Goal: Task Accomplishment & Management: Complete application form

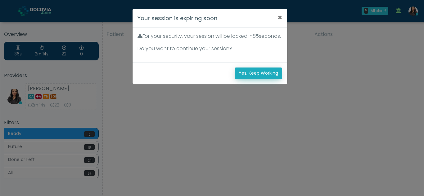
click at [273, 79] on button "Yes, Keep Working" at bounding box center [257, 73] width 47 height 11
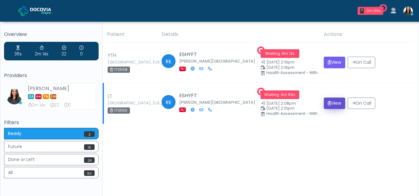
click at [333, 104] on button "View" at bounding box center [334, 103] width 21 height 11
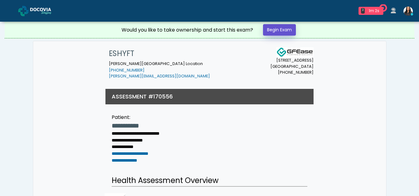
click at [280, 29] on link "Begin Exam" at bounding box center [279, 29] width 33 height 11
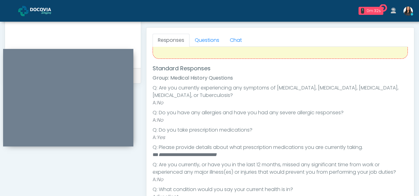
scroll to position [51, 0]
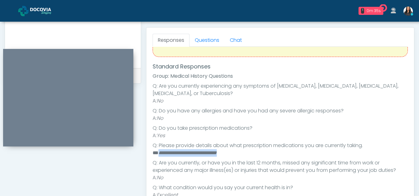
drag, startPoint x: 159, startPoint y: 152, endPoint x: 243, endPoint y: 152, distance: 83.1
click at [243, 152] on li "**********" at bounding box center [278, 152] width 251 height 7
copy em "**********"
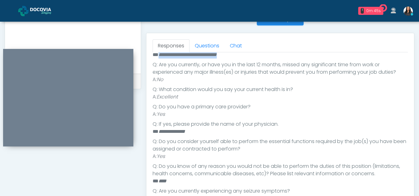
scroll to position [258, 0]
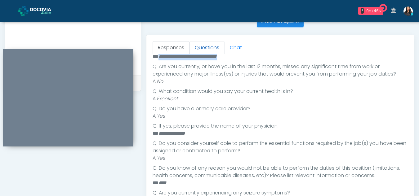
click at [206, 51] on link "Questions" at bounding box center [206, 47] width 35 height 13
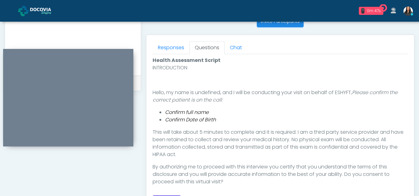
scroll to position [294, 0]
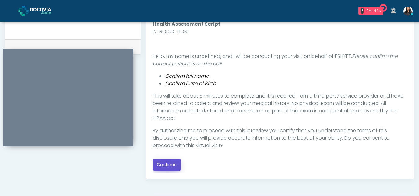
click at [171, 164] on button "Continue" at bounding box center [167, 164] width 28 height 11
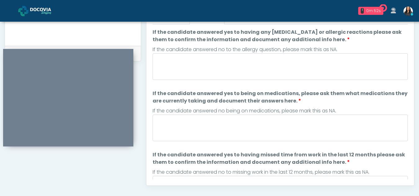
scroll to position [279, 0]
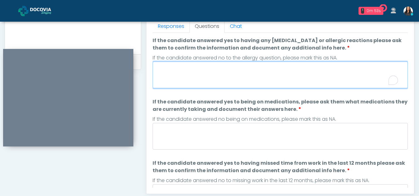
click at [213, 71] on textarea "If the candidate answered yes to having any allergies or allergic reactions ple…" at bounding box center [280, 75] width 255 height 27
type textarea "**"
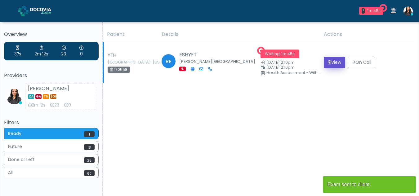
click at [335, 61] on button "View" at bounding box center [334, 62] width 21 height 11
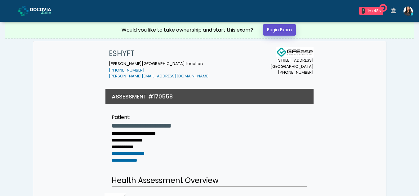
click at [284, 29] on link "Begin Exam" at bounding box center [279, 29] width 33 height 11
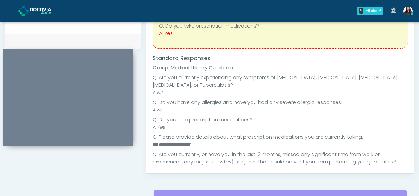
scroll to position [27, 0]
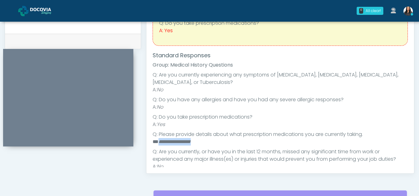
drag, startPoint x: 159, startPoint y: 141, endPoint x: 203, endPoint y: 142, distance: 44.4
click at [203, 142] on li "**********" at bounding box center [278, 141] width 251 height 7
copy em "**********"
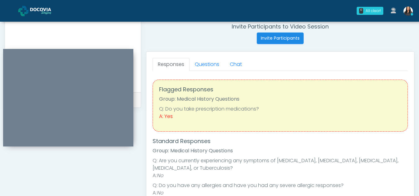
scroll to position [239, 0]
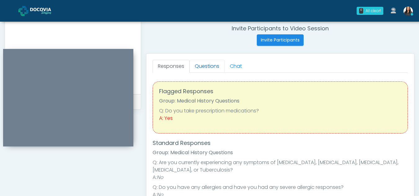
click at [203, 66] on link "Questions" at bounding box center [206, 66] width 35 height 13
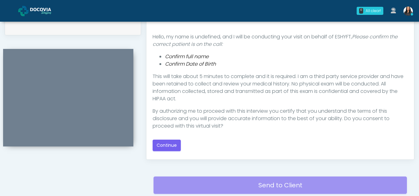
scroll to position [324, 0]
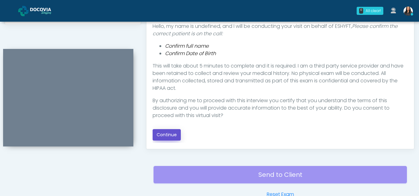
click at [164, 131] on button "Continue" at bounding box center [167, 134] width 28 height 11
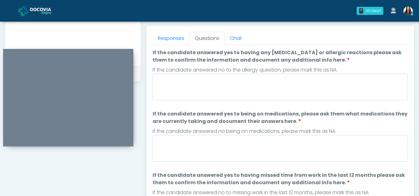
scroll to position [257, 0]
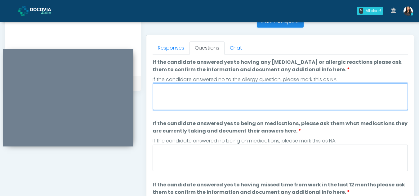
click at [200, 99] on textarea "If the candidate answered yes to having any allergies or allergic reactions ple…" at bounding box center [280, 96] width 255 height 27
type textarea "**"
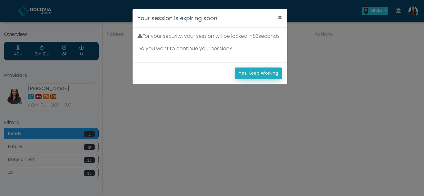
click at [247, 79] on button "Yes, Keep Working" at bounding box center [257, 73] width 47 height 11
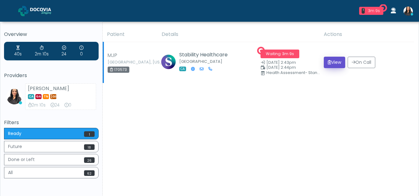
click at [332, 62] on button "View" at bounding box center [334, 62] width 21 height 11
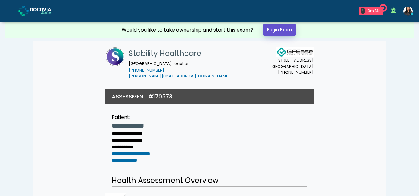
click at [289, 31] on link "Begin Exam" at bounding box center [279, 29] width 33 height 11
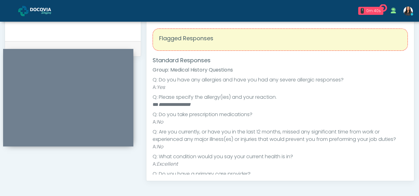
scroll to position [203, 0]
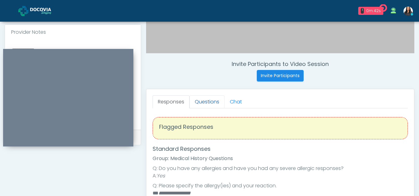
click at [217, 102] on link "Questions" at bounding box center [206, 102] width 35 height 13
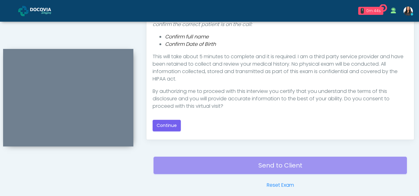
scroll to position [345, 0]
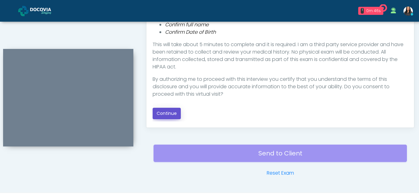
click at [176, 114] on button "Continue" at bounding box center [167, 113] width 28 height 11
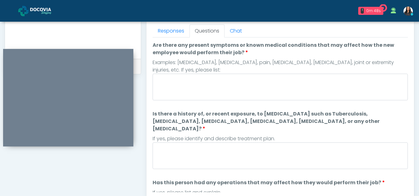
scroll to position [261, 0]
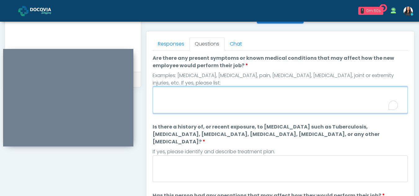
click at [194, 107] on textarea "Are there any present symptoms or known medical conditions that may affect how …" at bounding box center [280, 100] width 255 height 27
type textarea "**"
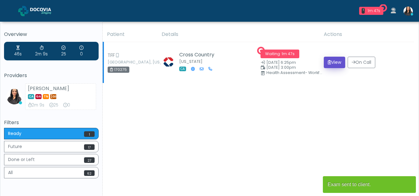
click at [338, 62] on button "View" at bounding box center [334, 62] width 21 height 11
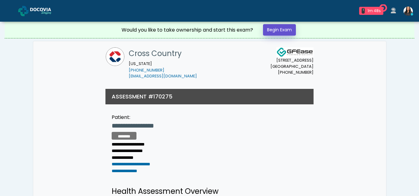
click at [286, 26] on link "Begin Exam" at bounding box center [279, 29] width 33 height 11
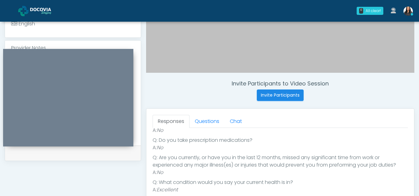
scroll to position [156, 0]
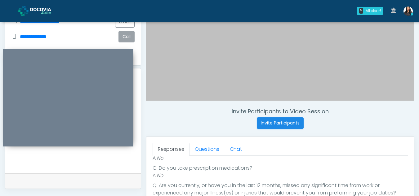
click at [126, 34] on button "Call" at bounding box center [126, 36] width 16 height 11
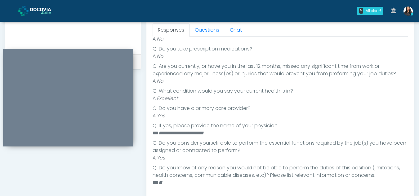
scroll to position [255, 0]
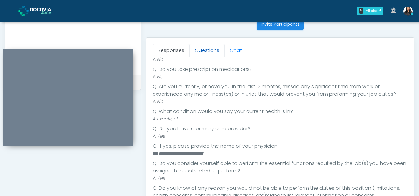
click at [207, 49] on link "Questions" at bounding box center [206, 50] width 35 height 13
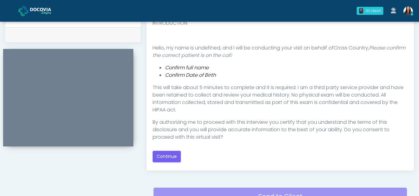
scroll to position [304, 0]
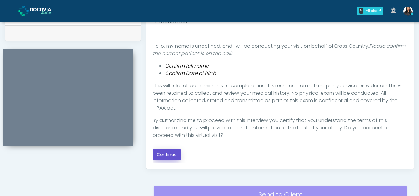
click at [160, 153] on button "Continue" at bounding box center [167, 154] width 28 height 11
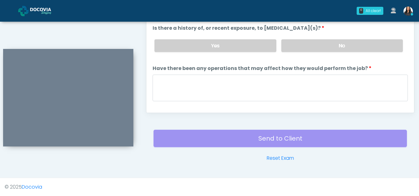
scroll to position [260, 0]
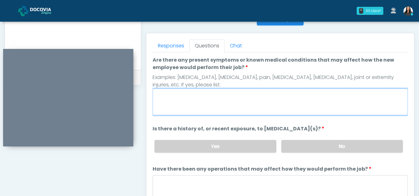
click at [180, 95] on textarea "Are there any present symptoms or known medical conditions that may affect how …" at bounding box center [280, 102] width 255 height 27
type textarea "**"
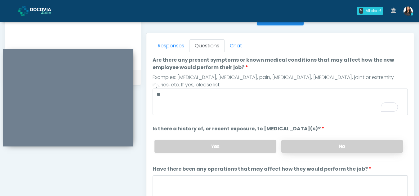
click at [348, 148] on label "No" at bounding box center [342, 146] width 122 height 13
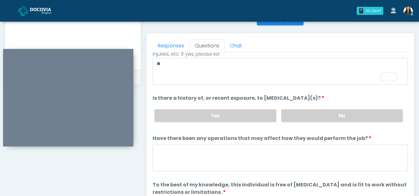
scroll to position [53, 0]
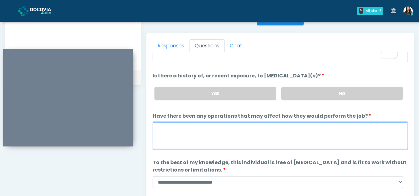
click at [176, 138] on textarea "Have there been any operations that may affect how they would perform the job?" at bounding box center [280, 136] width 255 height 27
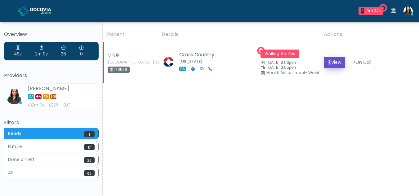
click at [336, 62] on button "View" at bounding box center [334, 62] width 21 height 11
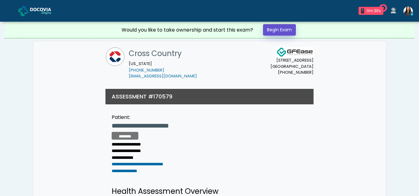
click at [279, 29] on link "Begin Exam" at bounding box center [279, 29] width 33 height 11
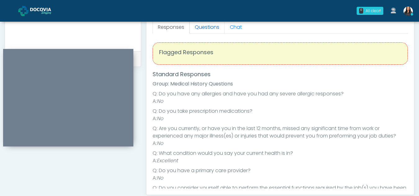
click at [195, 26] on link "Questions" at bounding box center [206, 27] width 35 height 13
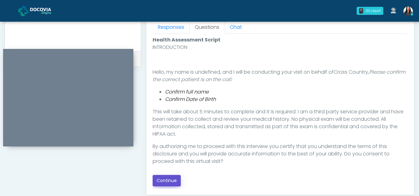
click at [165, 181] on button "Continue" at bounding box center [167, 180] width 28 height 11
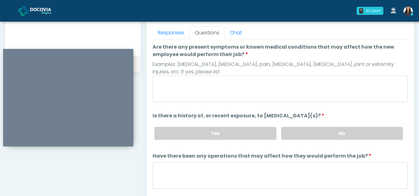
scroll to position [275, 0]
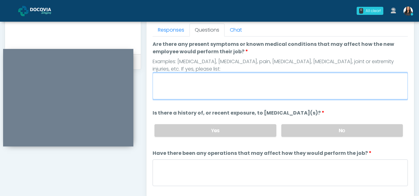
click at [212, 90] on textarea "Are there any present symptoms or known medical conditions that may affect how …" at bounding box center [280, 86] width 255 height 27
type textarea "**"
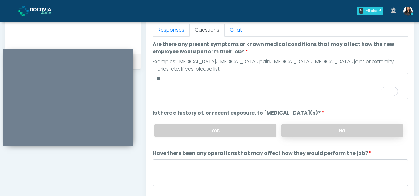
click at [334, 131] on label "No" at bounding box center [342, 130] width 122 height 13
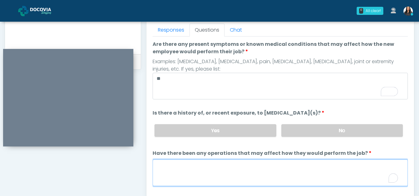
click at [187, 168] on textarea "Have there been any operations that may affect how they would perform the job?" at bounding box center [280, 173] width 255 height 27
type textarea "**"
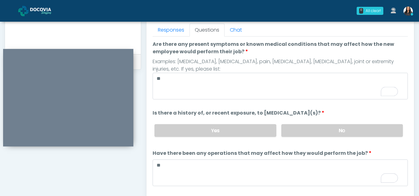
scroll to position [53, 0]
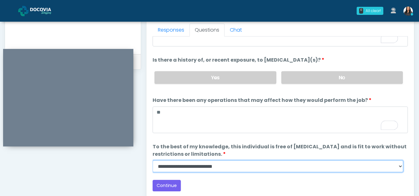
click at [403, 165] on select "**********" at bounding box center [278, 167] width 251 height 12
select select "******"
click at [153, 161] on select "**********" at bounding box center [278, 167] width 251 height 12
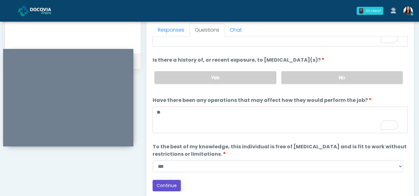
click at [171, 187] on button "Continue" at bounding box center [167, 185] width 28 height 11
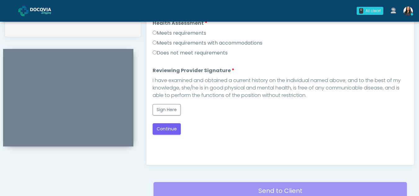
scroll to position [285, 0]
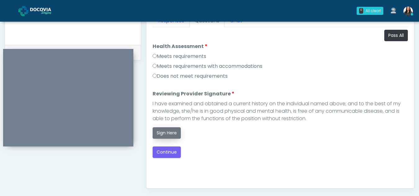
click at [171, 134] on button "Sign Here" at bounding box center [167, 132] width 28 height 11
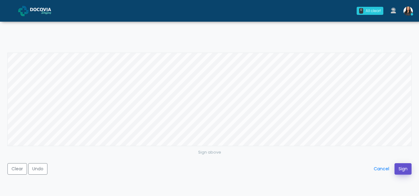
click at [406, 171] on button "Sign" at bounding box center [402, 168] width 17 height 11
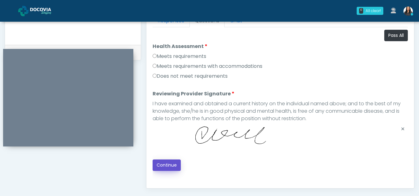
click at [167, 163] on button "Continue" at bounding box center [167, 165] width 28 height 11
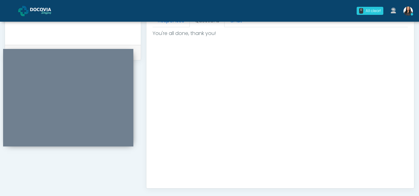
scroll to position [372, 0]
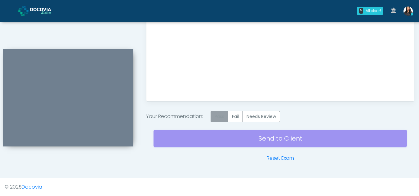
click at [223, 117] on label "Pass" at bounding box center [220, 116] width 18 height 11
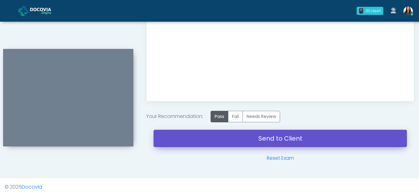
click at [278, 136] on link "Send to Client" at bounding box center [280, 138] width 253 height 17
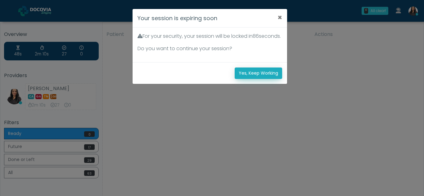
click at [258, 79] on button "Yes, Keep Working" at bounding box center [257, 73] width 47 height 11
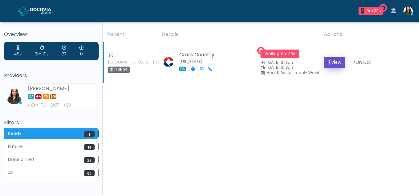
click at [336, 62] on button "View" at bounding box center [334, 62] width 21 height 11
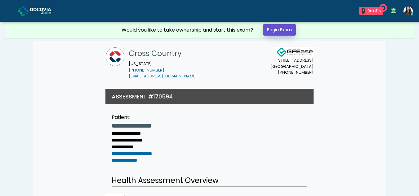
click at [283, 30] on link "Begin Exam" at bounding box center [279, 29] width 33 height 11
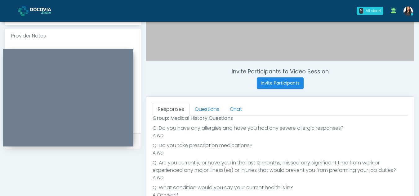
scroll to position [199, 0]
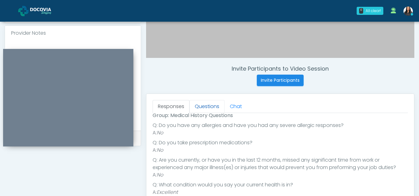
click at [212, 102] on link "Questions" at bounding box center [206, 106] width 35 height 13
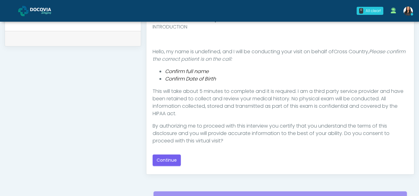
scroll to position [300, 0]
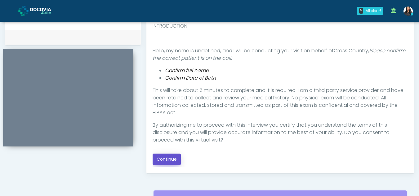
click at [174, 158] on button "Continue" at bounding box center [167, 159] width 28 height 11
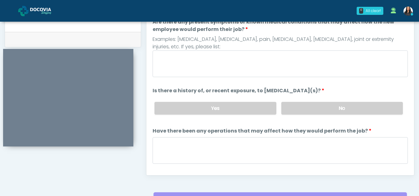
scroll to position [288, 0]
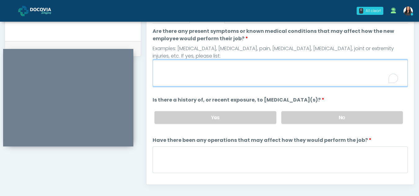
click at [193, 70] on textarea "Are there any present symptoms or known medical conditions that may affect how …" at bounding box center [280, 73] width 255 height 27
type textarea "**"
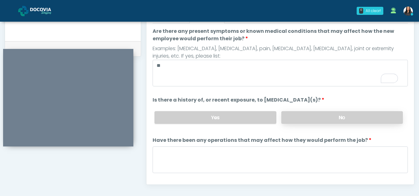
click at [316, 119] on label "No" at bounding box center [342, 117] width 122 height 13
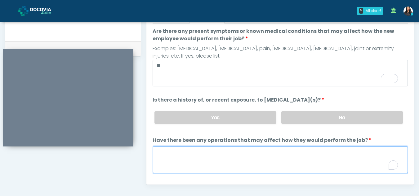
click at [217, 162] on textarea "Have there been any operations that may affect how they would perform the job?" at bounding box center [280, 160] width 255 height 27
type textarea "**"
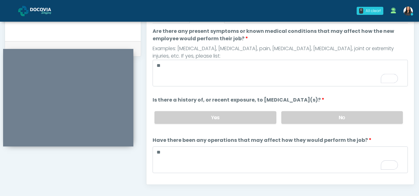
scroll to position [53, 0]
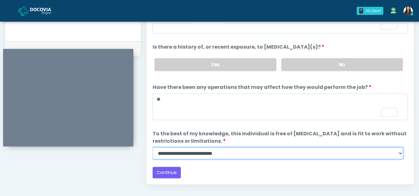
click at [399, 156] on select "**********" at bounding box center [278, 154] width 251 height 12
select select "******"
click at [153, 148] on select "**********" at bounding box center [278, 154] width 251 height 12
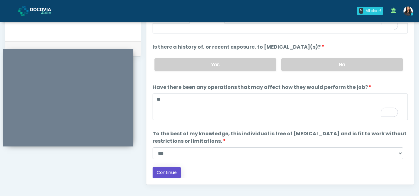
click at [167, 169] on button "Continue" at bounding box center [167, 172] width 28 height 11
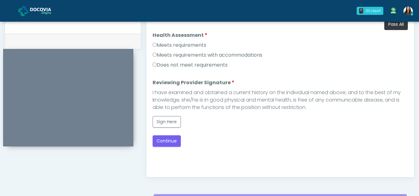
scroll to position [284, 0]
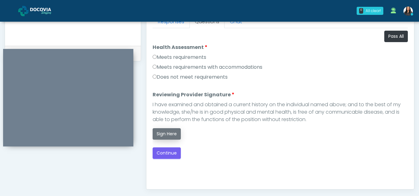
click at [167, 133] on button "Sign Here" at bounding box center [167, 133] width 28 height 11
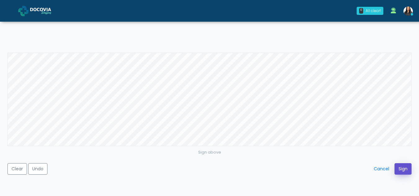
click at [400, 171] on button "Sign" at bounding box center [402, 168] width 17 height 11
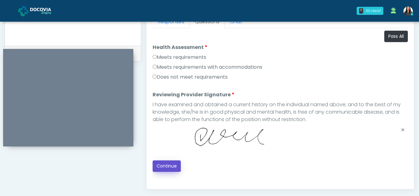
click at [163, 167] on button "Continue" at bounding box center [167, 166] width 28 height 11
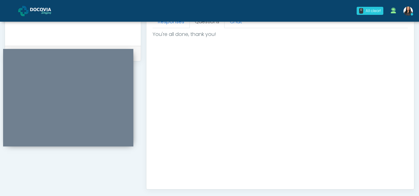
scroll to position [372, 0]
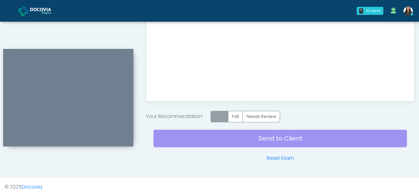
click at [225, 117] on label "Pass" at bounding box center [220, 116] width 18 height 11
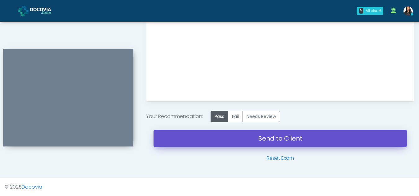
click at [271, 140] on link "Send to Client" at bounding box center [280, 138] width 253 height 17
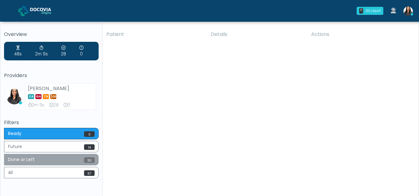
click at [48, 156] on button "Done or Left 30" at bounding box center [51, 159] width 95 height 11
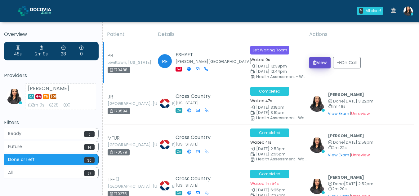
click at [322, 64] on button "View" at bounding box center [319, 62] width 21 height 11
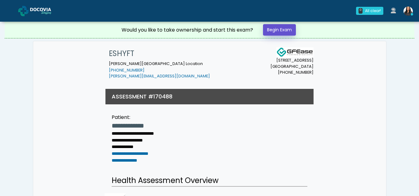
click at [282, 30] on link "Begin Exam" at bounding box center [279, 29] width 33 height 11
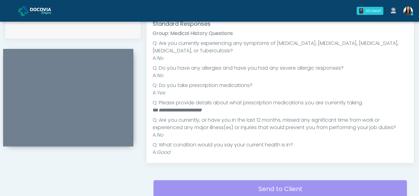
scroll to position [52, 0]
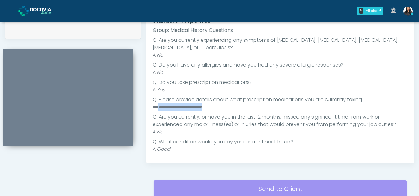
drag, startPoint x: 159, startPoint y: 106, endPoint x: 220, endPoint y: 109, distance: 61.2
click at [220, 109] on li "**********" at bounding box center [278, 107] width 251 height 7
copy em "**********"
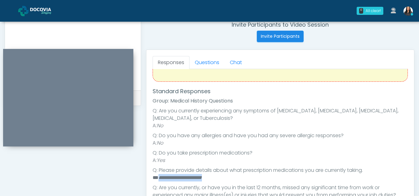
scroll to position [242, 0]
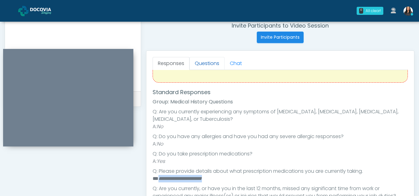
click at [210, 64] on link "Questions" at bounding box center [206, 63] width 35 height 13
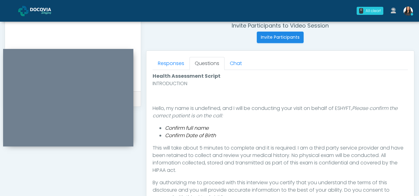
scroll to position [309, 0]
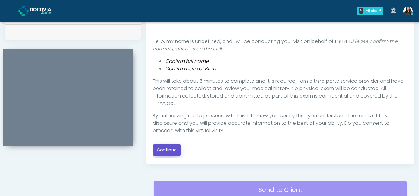
click at [170, 151] on button "Continue" at bounding box center [167, 150] width 28 height 11
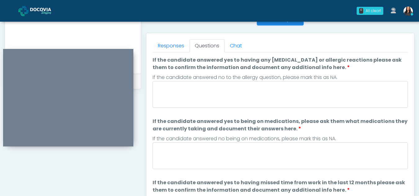
scroll to position [251, 0]
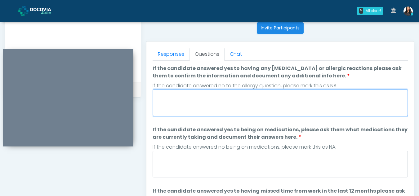
click at [209, 101] on textarea "If the candidate answered yes to having any allergies or allergic reactions ple…" at bounding box center [280, 103] width 255 height 27
type textarea "**"
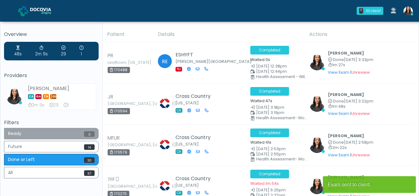
click at [68, 135] on button "Ready 0" at bounding box center [51, 133] width 95 height 11
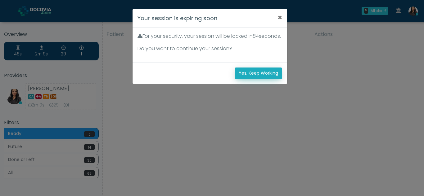
click at [260, 79] on button "Yes, Keep Working" at bounding box center [257, 73] width 47 height 11
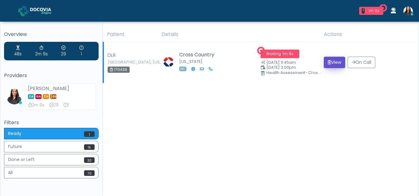
click at [335, 60] on button "View" at bounding box center [334, 62] width 21 height 11
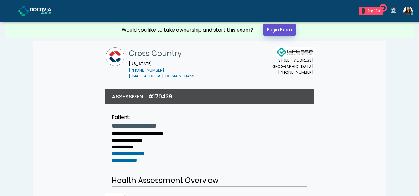
click at [275, 28] on link "Begin Exam" at bounding box center [279, 29] width 33 height 11
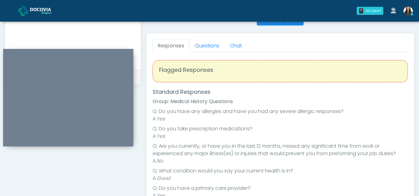
scroll to position [259, 0]
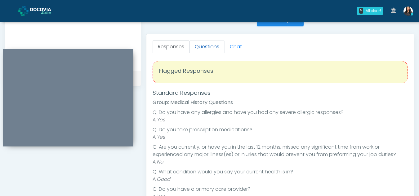
click at [211, 44] on link "Questions" at bounding box center [206, 46] width 35 height 13
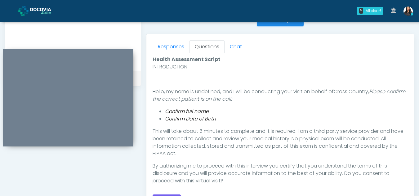
scroll to position [323, 0]
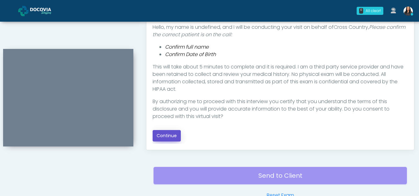
click at [167, 136] on button "Continue" at bounding box center [167, 135] width 28 height 11
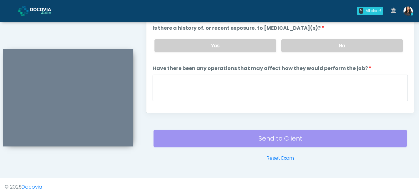
scroll to position [261, 0]
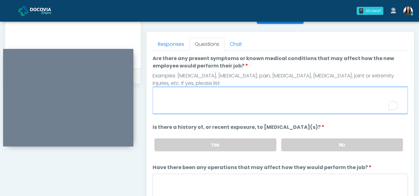
click at [185, 95] on textarea "Are there any present symptoms or known medical conditions that may affect how …" at bounding box center [280, 100] width 255 height 27
type textarea "**"
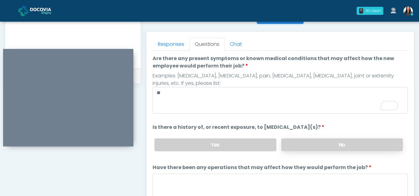
click at [340, 143] on label "No" at bounding box center [342, 145] width 122 height 13
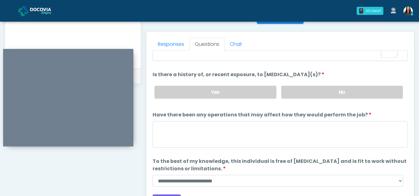
scroll to position [53, 0]
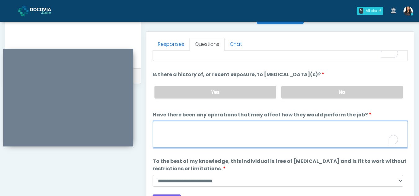
click at [183, 133] on textarea "Have there been any operations that may affect how they would perform the job?" at bounding box center [280, 134] width 255 height 27
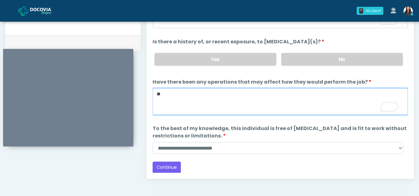
type textarea "**"
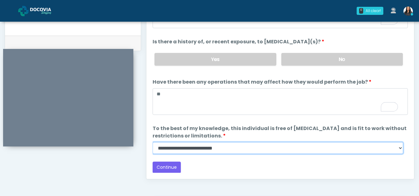
click at [398, 149] on select "**********" at bounding box center [278, 148] width 251 height 12
select select "******"
click at [153, 142] on select "**********" at bounding box center [278, 148] width 251 height 12
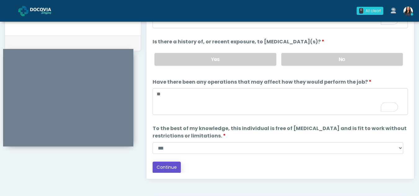
click at [167, 167] on button "Continue" at bounding box center [167, 167] width 28 height 11
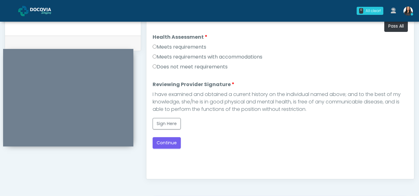
scroll to position [288, 0]
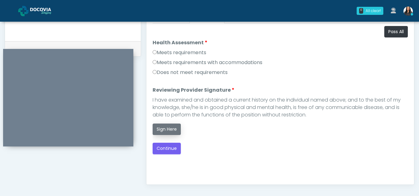
click at [167, 133] on button "Sign Here" at bounding box center [167, 129] width 28 height 11
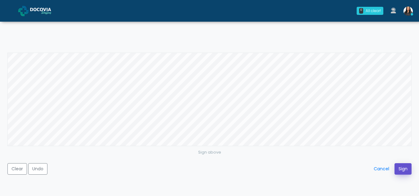
click at [405, 168] on button "Sign" at bounding box center [402, 168] width 17 height 11
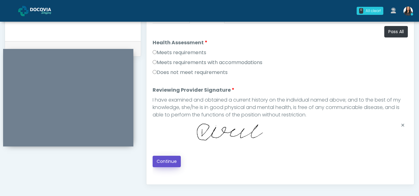
click at [167, 158] on button "Continue" at bounding box center [167, 161] width 28 height 11
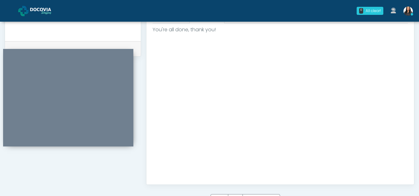
scroll to position [372, 0]
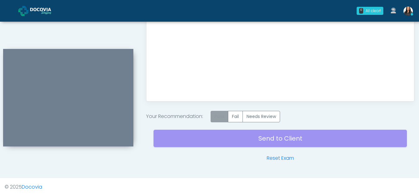
click at [220, 112] on label "Pass" at bounding box center [220, 116] width 18 height 11
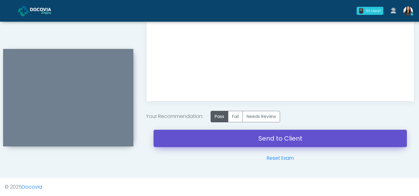
click at [279, 139] on link "Send to Client" at bounding box center [280, 138] width 253 height 17
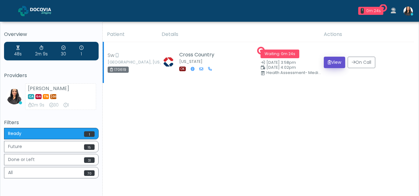
click at [338, 61] on button "View" at bounding box center [334, 62] width 21 height 11
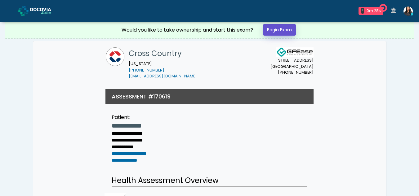
click at [274, 28] on link "Begin Exam" at bounding box center [279, 29] width 33 height 11
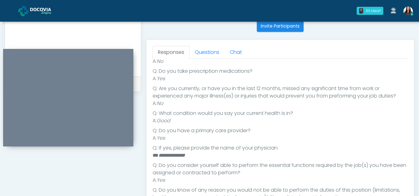
scroll to position [238, 0]
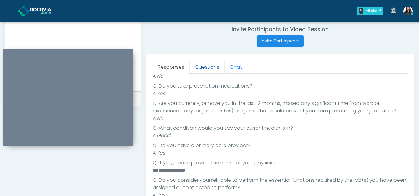
click at [200, 65] on link "Questions" at bounding box center [206, 67] width 35 height 13
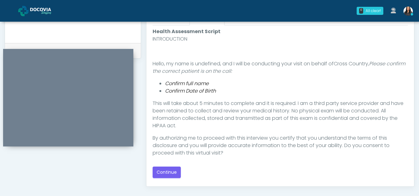
scroll to position [289, 0]
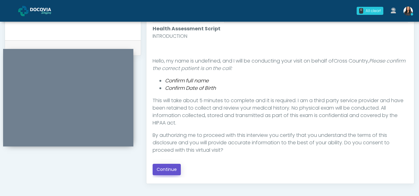
click at [159, 166] on button "Continue" at bounding box center [167, 169] width 28 height 11
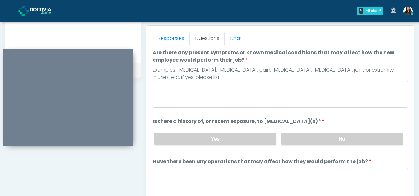
scroll to position [264, 0]
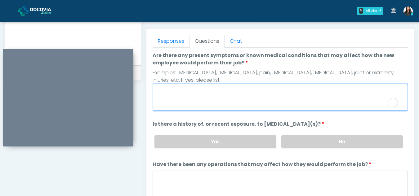
click at [219, 105] on textarea "Are there any present symptoms or known medical conditions that may affect how …" at bounding box center [280, 97] width 255 height 27
type textarea "**"
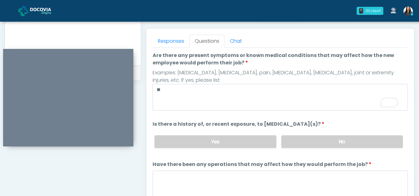
click at [308, 151] on div "Yes No" at bounding box center [278, 142] width 258 height 23
click at [309, 146] on label "No" at bounding box center [342, 142] width 122 height 13
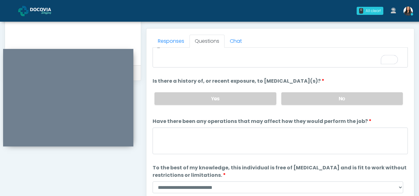
scroll to position [53, 0]
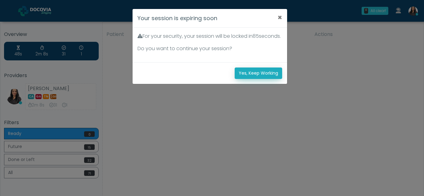
click at [274, 79] on button "Yes, Keep Working" at bounding box center [257, 73] width 47 height 11
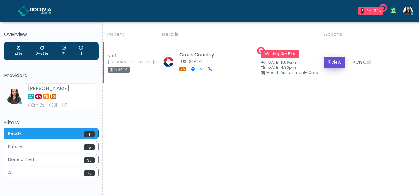
click at [333, 60] on button "View" at bounding box center [334, 62] width 21 height 11
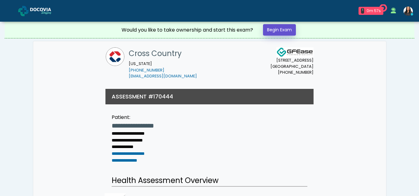
click at [287, 26] on link "Begin Exam" at bounding box center [279, 29] width 33 height 11
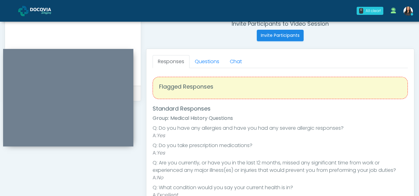
scroll to position [243, 0]
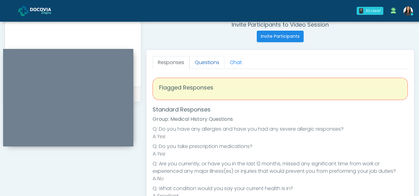
click at [198, 61] on link "Questions" at bounding box center [206, 62] width 35 height 13
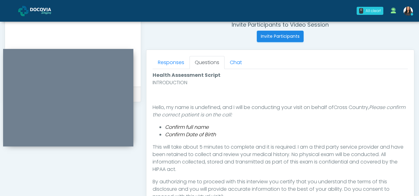
scroll to position [337, 0]
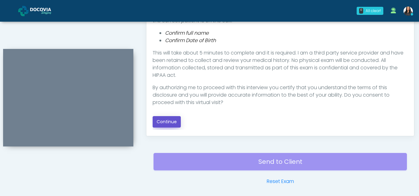
click at [169, 121] on button "Continue" at bounding box center [167, 121] width 28 height 11
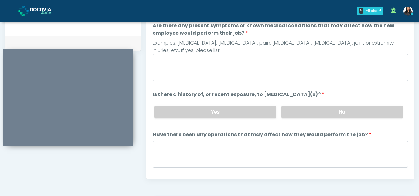
scroll to position [279, 0]
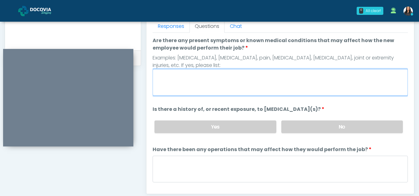
click at [201, 86] on textarea "Are there any present symptoms or known medical conditions that may affect how …" at bounding box center [280, 82] width 255 height 27
type textarea "**"
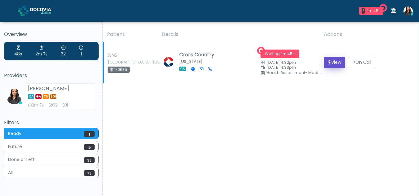
click at [332, 59] on button "View" at bounding box center [334, 62] width 21 height 11
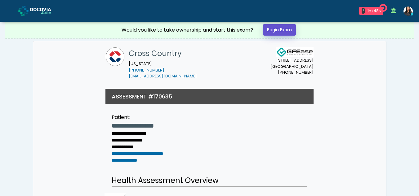
click at [279, 26] on link "Begin Exam" at bounding box center [279, 29] width 33 height 11
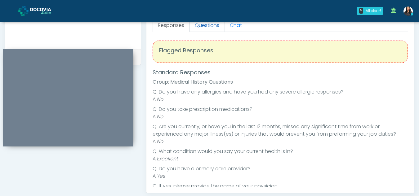
click at [209, 28] on link "Questions" at bounding box center [206, 25] width 35 height 13
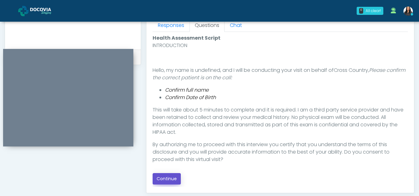
click at [165, 178] on button "Continue" at bounding box center [167, 178] width 28 height 11
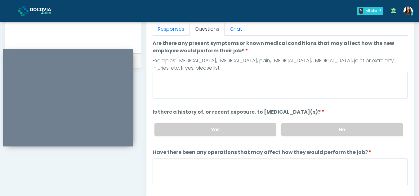
scroll to position [275, 0]
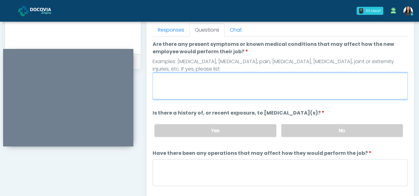
click at [204, 91] on textarea "Are there any present symptoms or known medical conditions that may affect how …" at bounding box center [280, 86] width 255 height 27
type textarea "**"
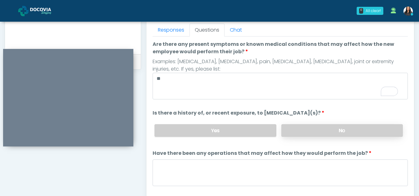
click at [343, 131] on label "No" at bounding box center [342, 130] width 122 height 13
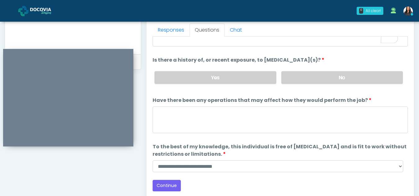
scroll to position [53, 0]
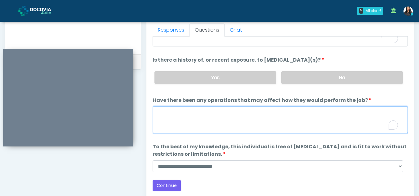
click at [189, 123] on textarea "Have there been any operations that may affect how they would perform the job?" at bounding box center [280, 120] width 255 height 27
type textarea "**"
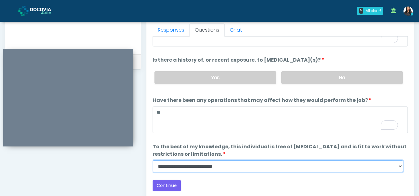
click at [399, 166] on select "**********" at bounding box center [278, 167] width 251 height 12
select select "******"
click at [153, 161] on select "**********" at bounding box center [278, 167] width 251 height 12
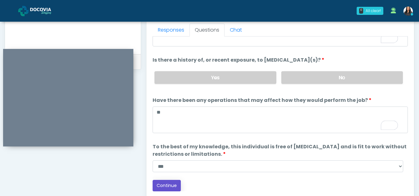
click at [167, 184] on button "Continue" at bounding box center [167, 185] width 28 height 11
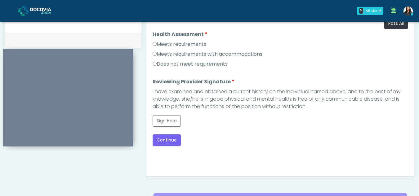
scroll to position [265, 0]
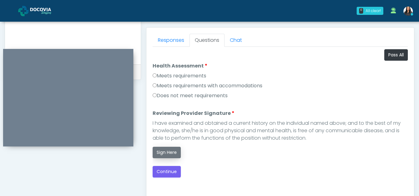
click at [168, 149] on button "Sign Here" at bounding box center [167, 152] width 28 height 11
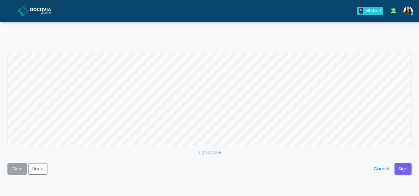
click at [19, 167] on button "Clear" at bounding box center [17, 168] width 20 height 11
click at [402, 170] on button "Sign" at bounding box center [402, 168] width 17 height 11
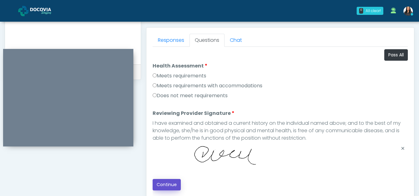
click at [161, 183] on button "Continue" at bounding box center [167, 184] width 28 height 11
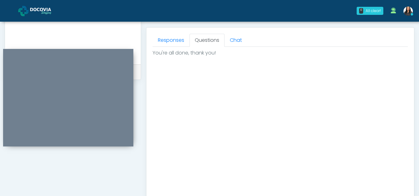
scroll to position [372, 0]
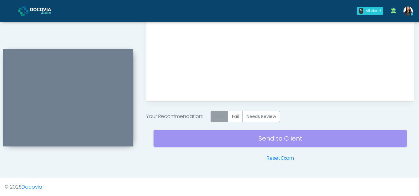
click at [218, 114] on label "Pass" at bounding box center [220, 116] width 18 height 11
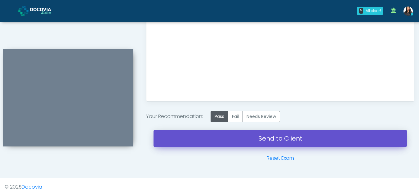
click at [249, 135] on link "Send to Client" at bounding box center [280, 138] width 253 height 17
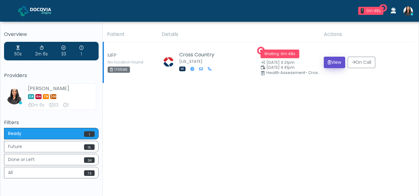
click at [328, 61] on button "View" at bounding box center [334, 62] width 21 height 11
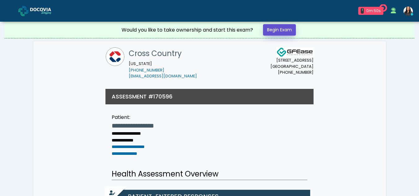
click at [274, 30] on link "Begin Exam" at bounding box center [279, 29] width 33 height 11
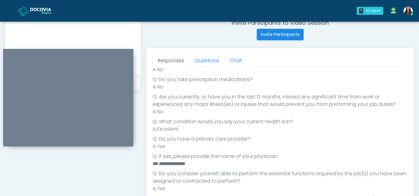
scroll to position [251, 0]
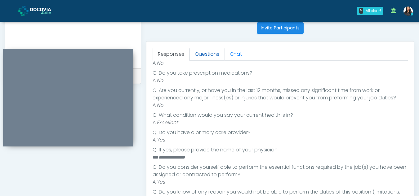
click at [202, 53] on link "Questions" at bounding box center [206, 54] width 35 height 13
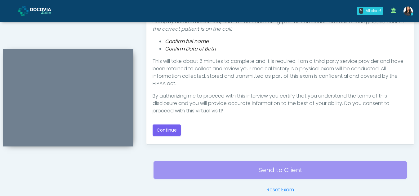
scroll to position [341, 0]
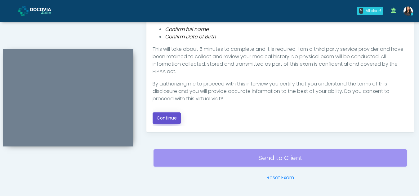
click at [170, 120] on button "Continue" at bounding box center [167, 118] width 28 height 11
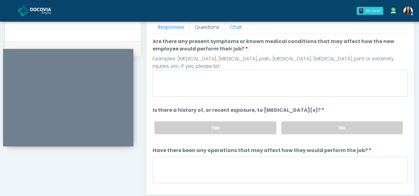
scroll to position [277, 0]
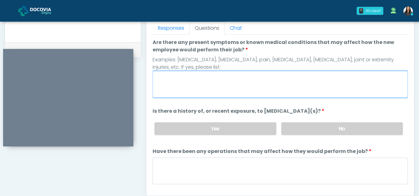
click at [226, 83] on textarea "Are there any present symptoms or known medical conditions that may affect how …" at bounding box center [280, 84] width 255 height 27
type textarea "**"
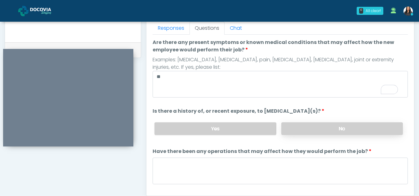
click at [328, 129] on label "No" at bounding box center [342, 129] width 122 height 13
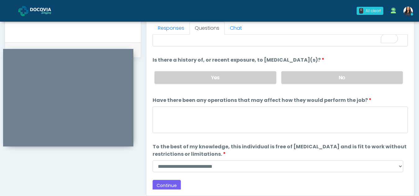
scroll to position [53, 0]
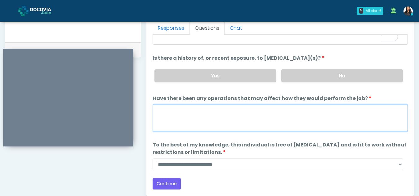
click at [168, 123] on textarea "Have there been any operations that may affect how they would perform the job?" at bounding box center [280, 118] width 255 height 27
type textarea "**"
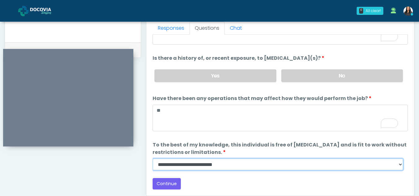
click at [399, 166] on select "**********" at bounding box center [278, 165] width 251 height 12
select select "******"
click at [153, 159] on select "**********" at bounding box center [278, 165] width 251 height 12
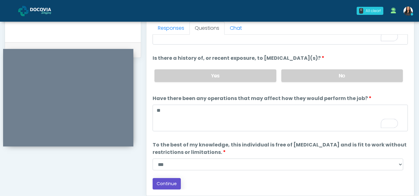
click at [164, 185] on button "Continue" at bounding box center [167, 183] width 28 height 11
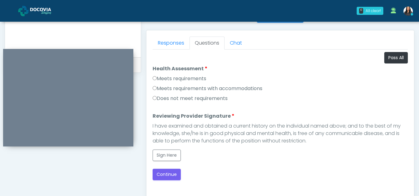
scroll to position [246, 0]
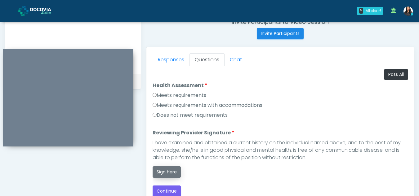
click at [167, 171] on button "Sign Here" at bounding box center [167, 172] width 28 height 11
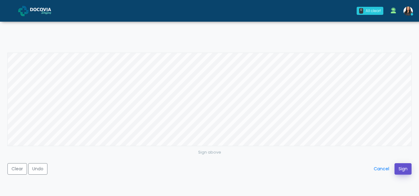
click at [401, 166] on button "Sign" at bounding box center [402, 168] width 17 height 11
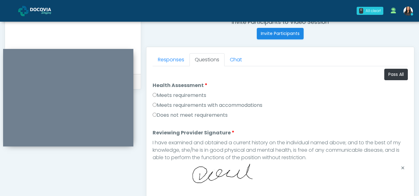
scroll to position [360, 0]
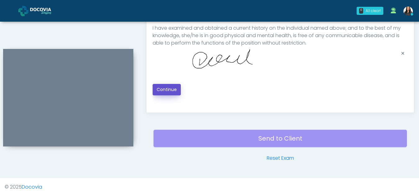
click at [165, 89] on button "Continue" at bounding box center [167, 89] width 28 height 11
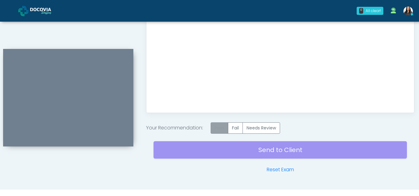
click at [225, 130] on label "Pass" at bounding box center [220, 128] width 18 height 11
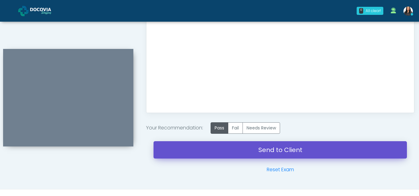
click at [262, 147] on link "Send to Client" at bounding box center [280, 149] width 253 height 17
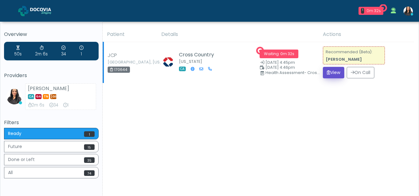
click at [329, 72] on button "View" at bounding box center [333, 72] width 21 height 11
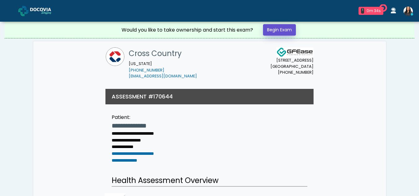
click at [270, 28] on link "Begin Exam" at bounding box center [279, 29] width 33 height 11
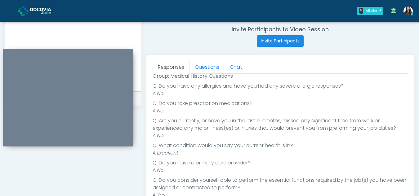
scroll to position [242, 0]
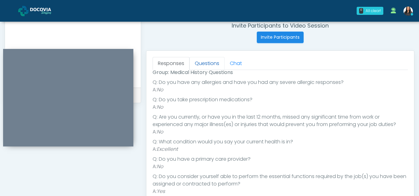
click at [216, 66] on link "Questions" at bounding box center [206, 63] width 35 height 13
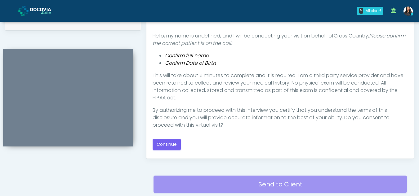
scroll to position [316, 0]
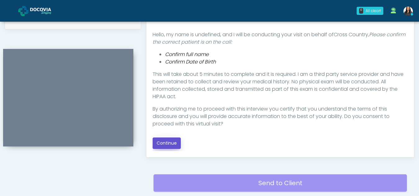
click at [176, 145] on button "Continue" at bounding box center [167, 143] width 28 height 11
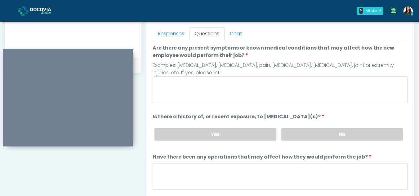
scroll to position [264, 0]
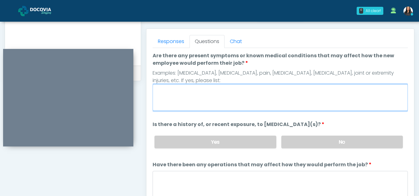
click at [194, 95] on textarea "Are there any present symptoms or known medical conditions that may affect how …" at bounding box center [280, 97] width 255 height 27
type textarea "**"
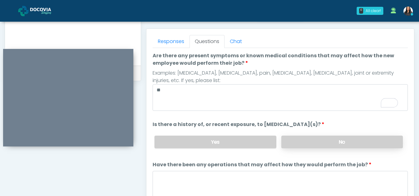
click at [307, 147] on label "No" at bounding box center [342, 142] width 122 height 13
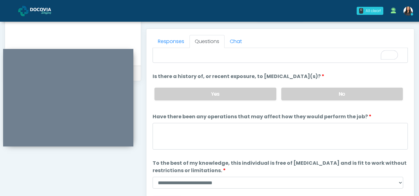
scroll to position [49, 0]
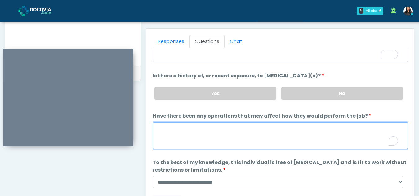
click at [200, 136] on textarea "Have there been any operations that may affect how they would perform the job?" at bounding box center [280, 136] width 255 height 27
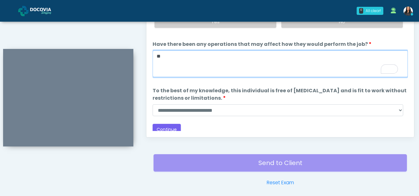
scroll to position [344, 0]
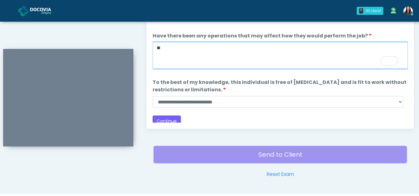
type textarea "**"
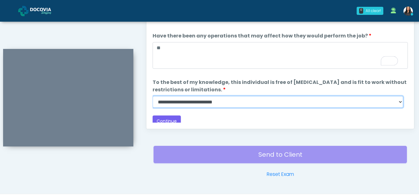
click at [400, 102] on select "**********" at bounding box center [278, 102] width 251 height 12
select select "******"
click at [153, 96] on select "**********" at bounding box center [278, 102] width 251 height 12
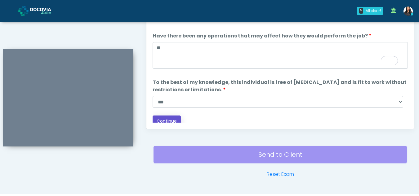
click at [173, 119] on button "Continue" at bounding box center [167, 121] width 28 height 11
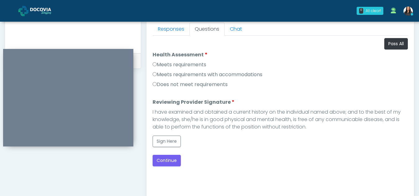
scroll to position [274, 0]
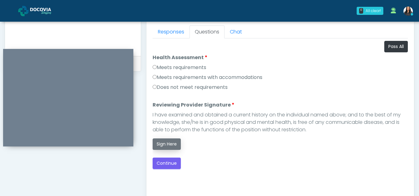
click at [167, 148] on button "Sign Here" at bounding box center [167, 144] width 28 height 11
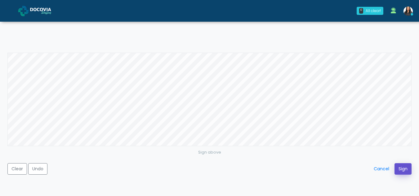
click at [400, 167] on button "Sign" at bounding box center [402, 168] width 17 height 11
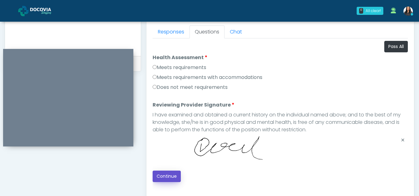
click at [168, 177] on button "Continue" at bounding box center [167, 176] width 28 height 11
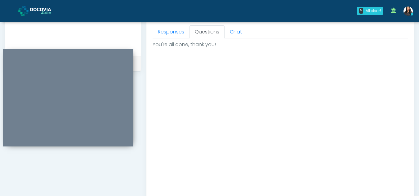
scroll to position [372, 0]
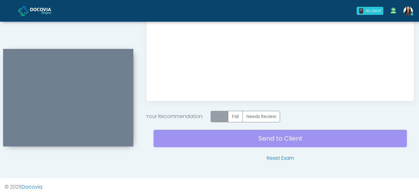
click at [224, 117] on label "Pass" at bounding box center [220, 116] width 18 height 11
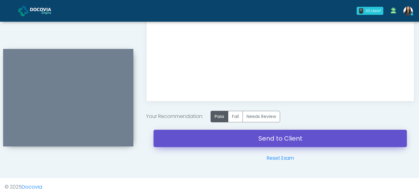
click at [265, 137] on link "Send to Client" at bounding box center [280, 138] width 253 height 17
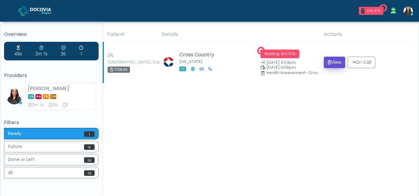
click at [333, 62] on button "View" at bounding box center [334, 62] width 21 height 11
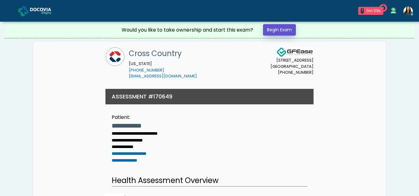
click at [272, 28] on link "Begin Exam" at bounding box center [279, 29] width 33 height 11
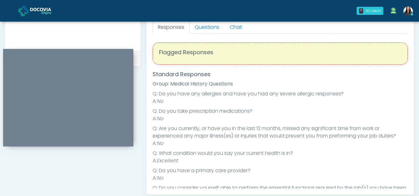
scroll to position [257, 0]
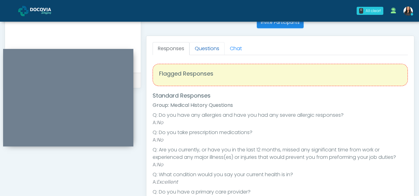
click at [216, 45] on link "Questions" at bounding box center [206, 48] width 35 height 13
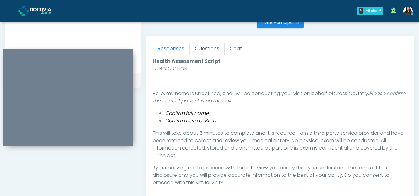
scroll to position [301, 0]
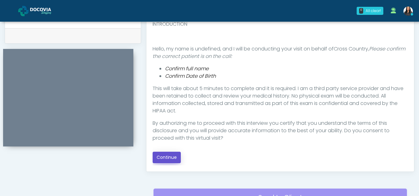
click at [163, 157] on button "Continue" at bounding box center [167, 157] width 28 height 11
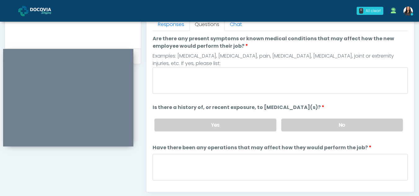
scroll to position [280, 0]
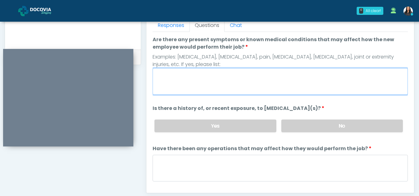
click at [197, 89] on textarea "Are there any present symptoms or known medical conditions that may affect how …" at bounding box center [280, 81] width 255 height 27
type textarea "**"
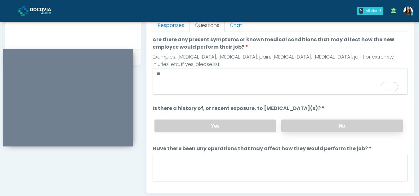
click at [301, 123] on label "No" at bounding box center [342, 126] width 122 height 13
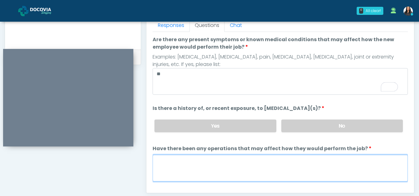
click at [197, 161] on textarea "Have there been any operations that may affect how they would perform the job?" at bounding box center [280, 168] width 255 height 27
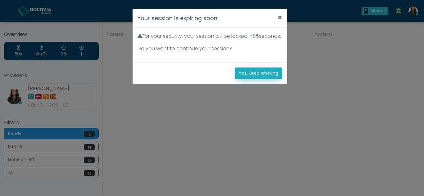
click at [266, 79] on button "Yes, Keep Working" at bounding box center [257, 73] width 47 height 11
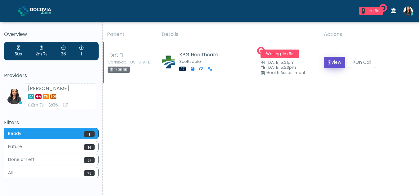
click at [335, 65] on button "View" at bounding box center [334, 62] width 21 height 11
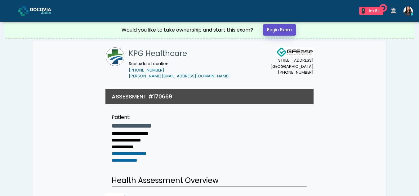
click at [290, 31] on link "Begin Exam" at bounding box center [279, 29] width 33 height 11
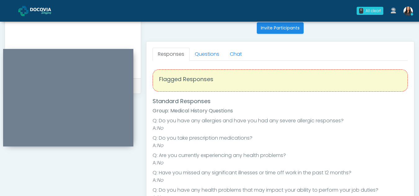
scroll to position [236, 0]
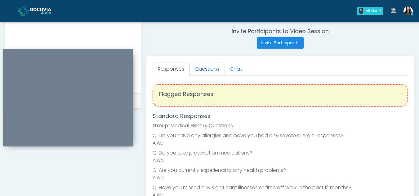
click at [207, 68] on link "Questions" at bounding box center [206, 69] width 35 height 13
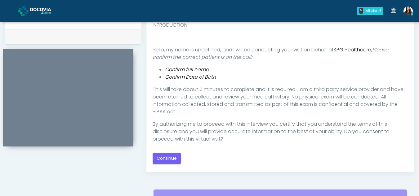
scroll to position [314, 0]
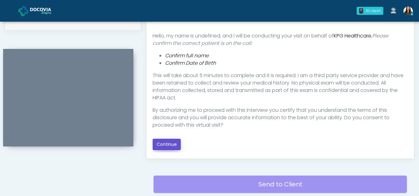
click at [168, 144] on button "Continue" at bounding box center [167, 144] width 28 height 11
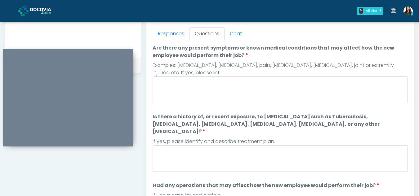
scroll to position [271, 0]
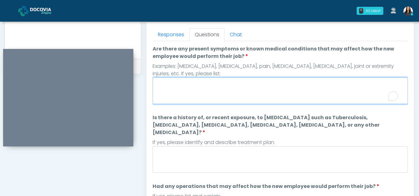
click at [184, 89] on textarea "Are there any present symptoms or known medical conditions that may affect how …" at bounding box center [280, 91] width 255 height 27
type textarea "**"
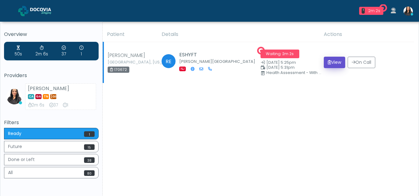
click at [335, 62] on button "View" at bounding box center [334, 62] width 21 height 11
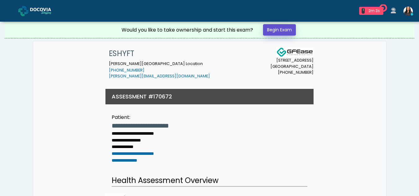
click at [279, 27] on link "Begin Exam" at bounding box center [279, 29] width 33 height 11
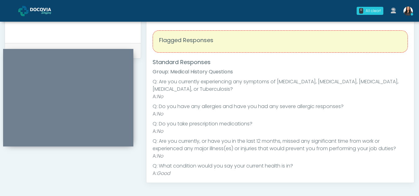
scroll to position [262, 0]
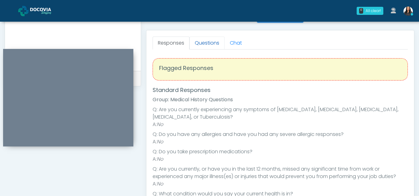
click at [217, 44] on link "Questions" at bounding box center [206, 43] width 35 height 13
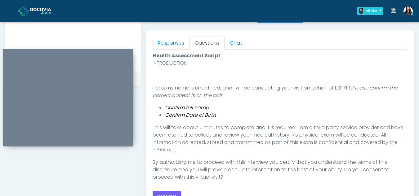
scroll to position [321, 0]
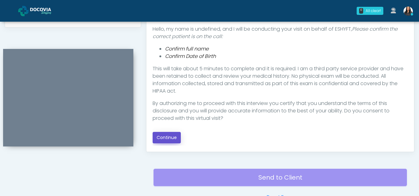
click at [166, 137] on button "Continue" at bounding box center [167, 137] width 28 height 11
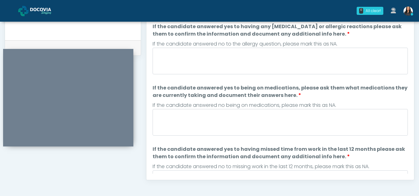
scroll to position [237, 0]
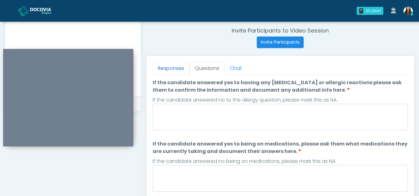
click at [169, 63] on link "Responses" at bounding box center [171, 68] width 37 height 13
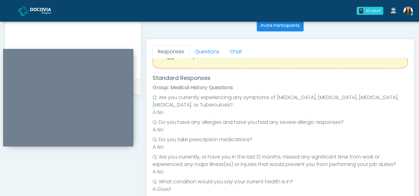
scroll to position [247, 0]
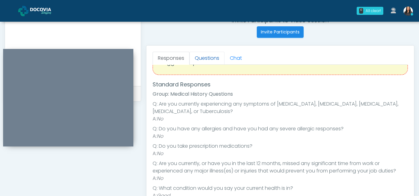
click at [210, 56] on link "Questions" at bounding box center [206, 58] width 35 height 13
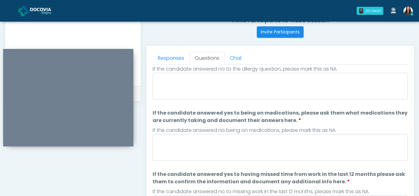
scroll to position [0, 0]
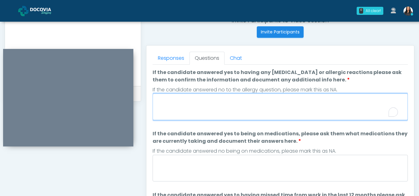
click at [206, 113] on textarea "If the candidate answered yes to having any [MEDICAL_DATA] or allergic reaction…" at bounding box center [280, 107] width 255 height 27
type textarea "**"
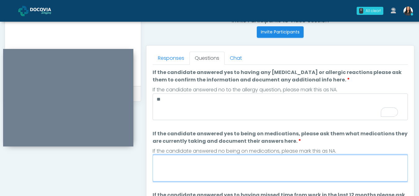
click at [211, 164] on textarea "If the candidate answered yes to being on medications, please ask them what med…" at bounding box center [280, 168] width 255 height 27
type textarea "*"
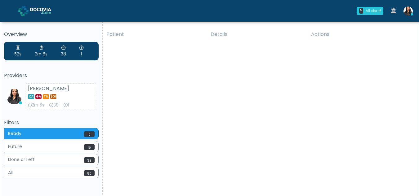
click at [246, 122] on div "Patient Details Actions SAM East Orange, New Jersey" at bounding box center [258, 115] width 311 height 176
